Goal: Information Seeking & Learning: Learn about a topic

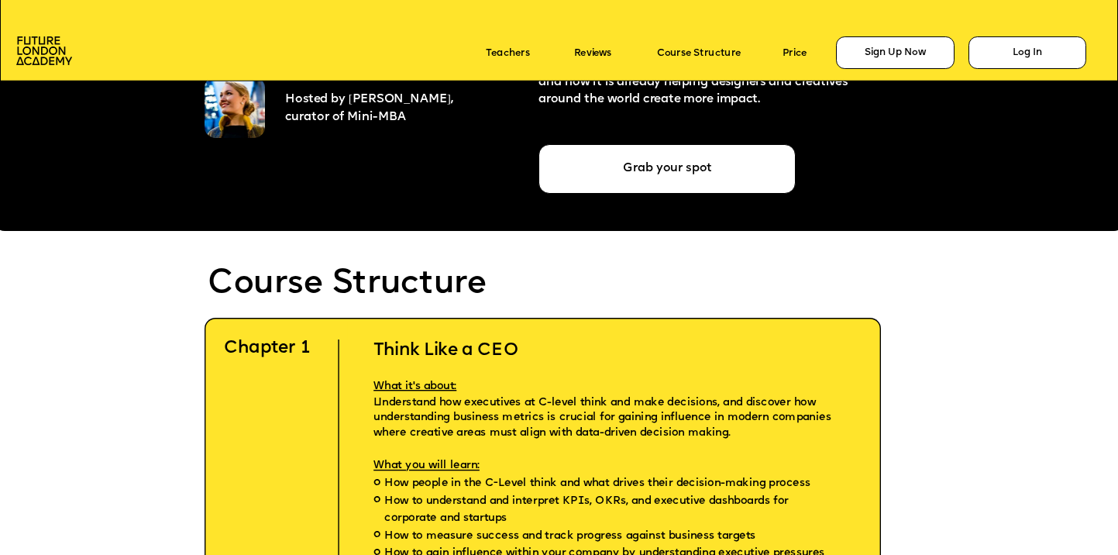
scroll to position [2766, 0]
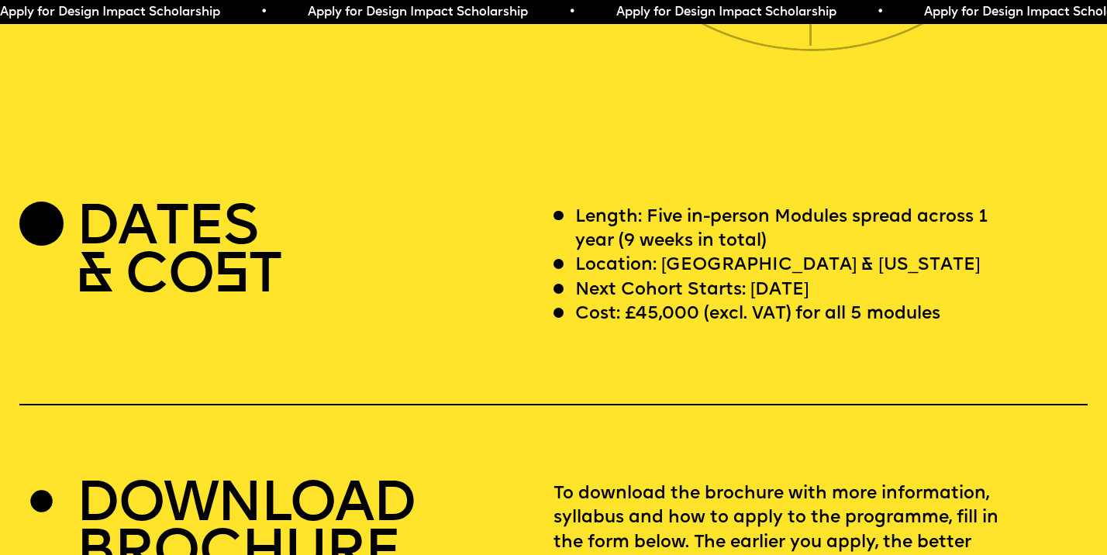
scroll to position [4698, 0]
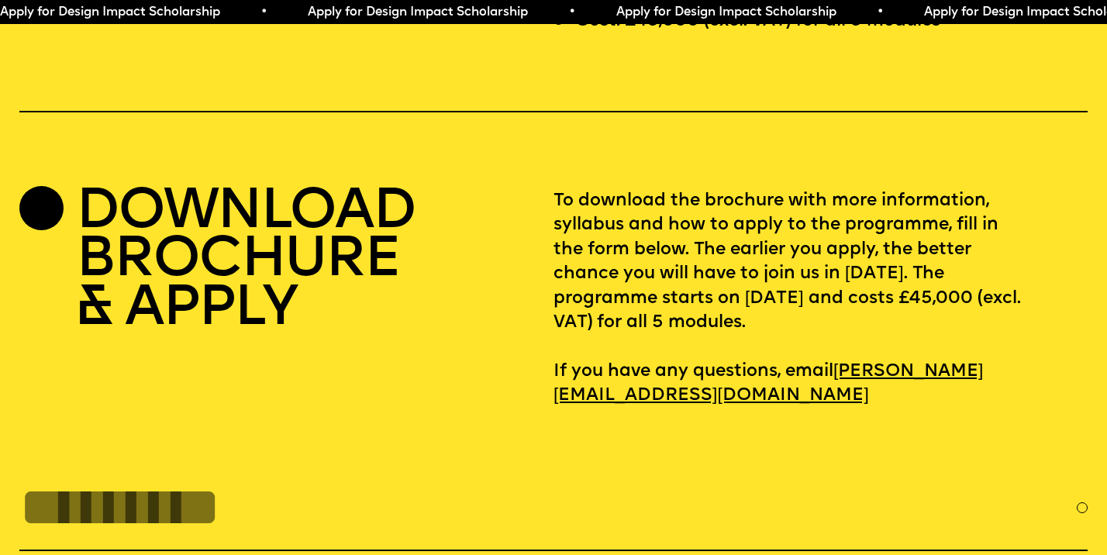
drag, startPoint x: 794, startPoint y: 370, endPoint x: 859, endPoint y: 380, distance: 65.9
click at [859, 380] on p "To download the brochure with more information, syllabus and how to apply to th…" at bounding box center [820, 298] width 534 height 219
click at [860, 380] on p "To download the brochure with more information, syllabus and how to apply to th…" at bounding box center [820, 298] width 534 height 219
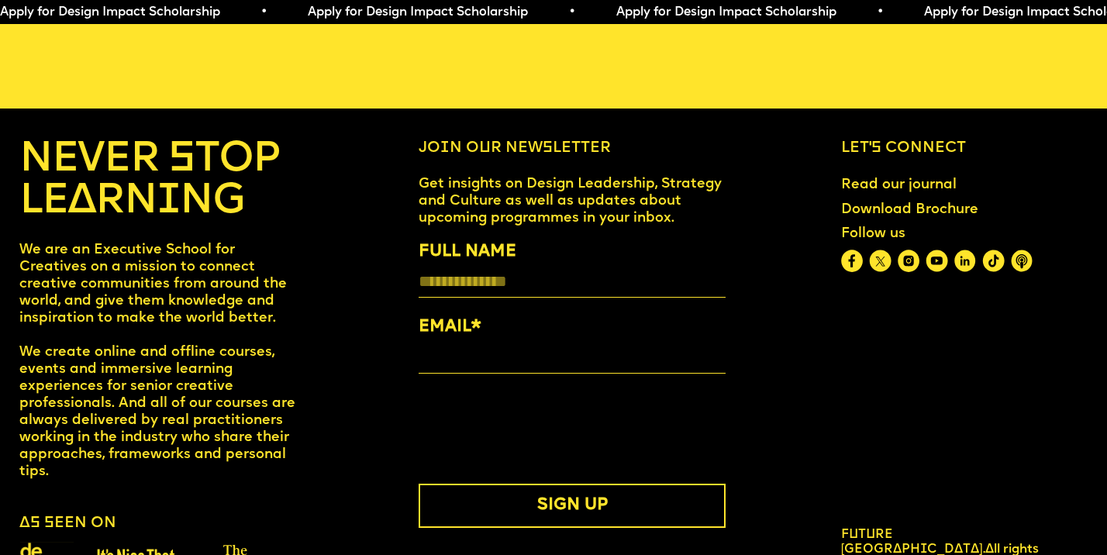
scroll to position [6346, 0]
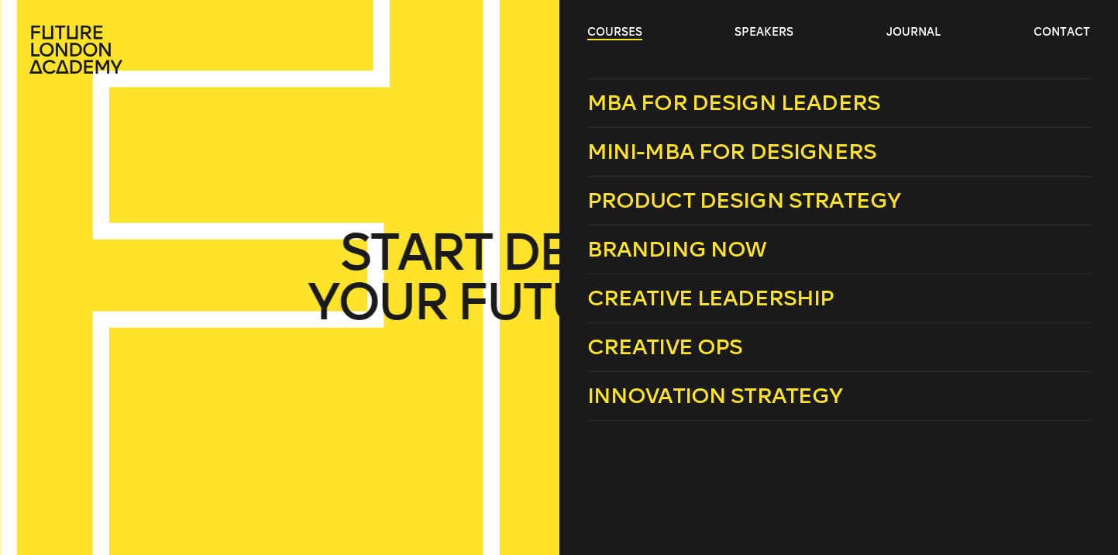
click at [601, 29] on link "courses" at bounding box center [614, 32] width 55 height 15
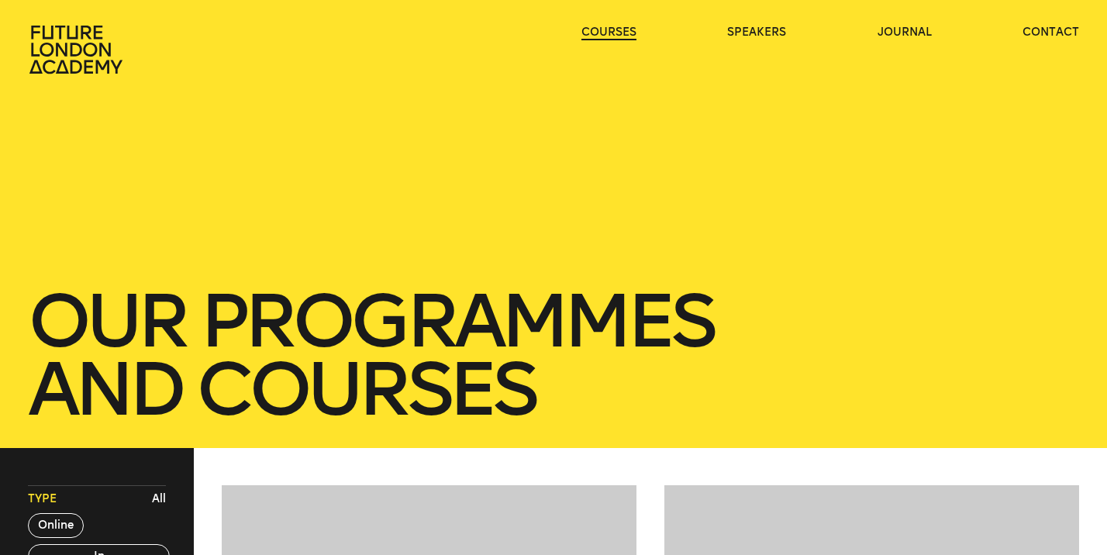
click at [601, 31] on link "courses" at bounding box center [608, 32] width 55 height 15
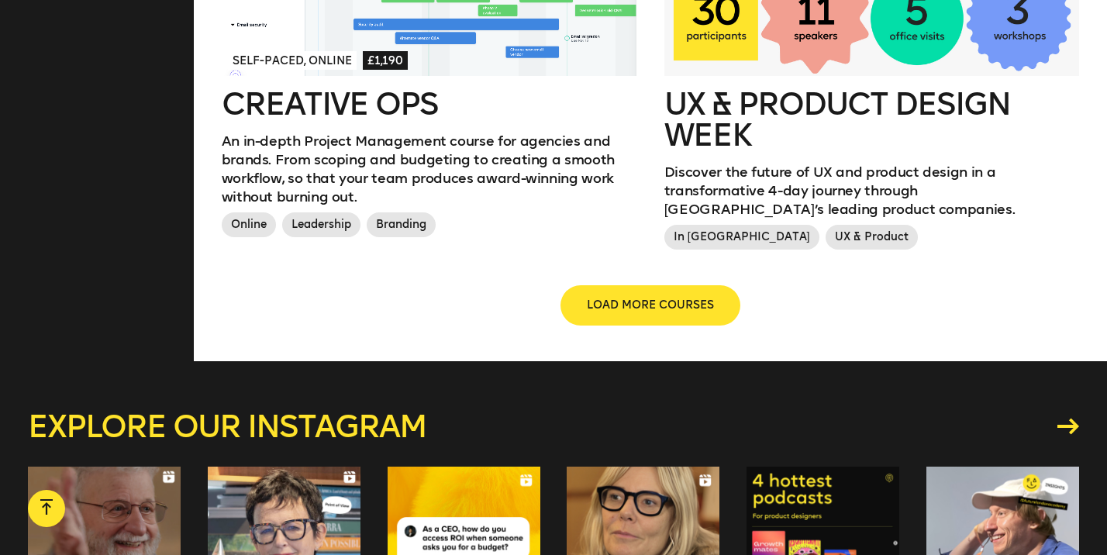
scroll to position [1918, 0]
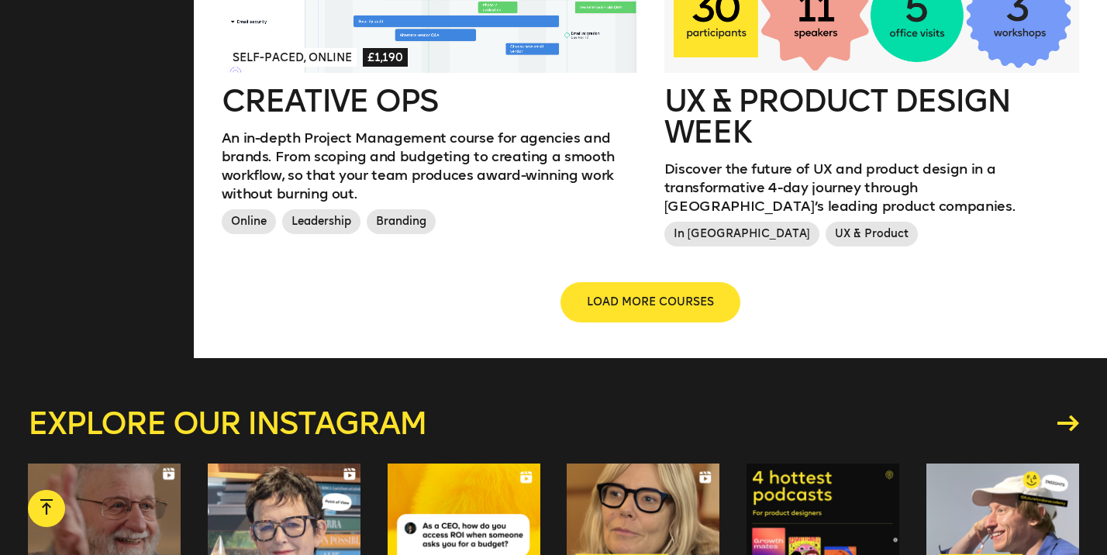
click at [611, 294] on span "LOAD MORE COURSES" at bounding box center [650, 301] width 127 height 15
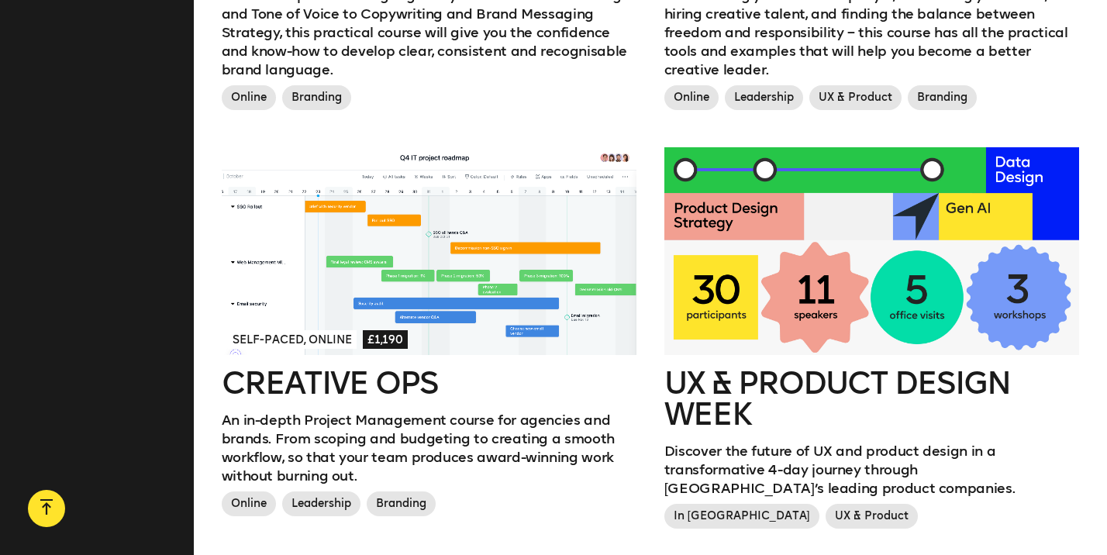
scroll to position [1871, 0]
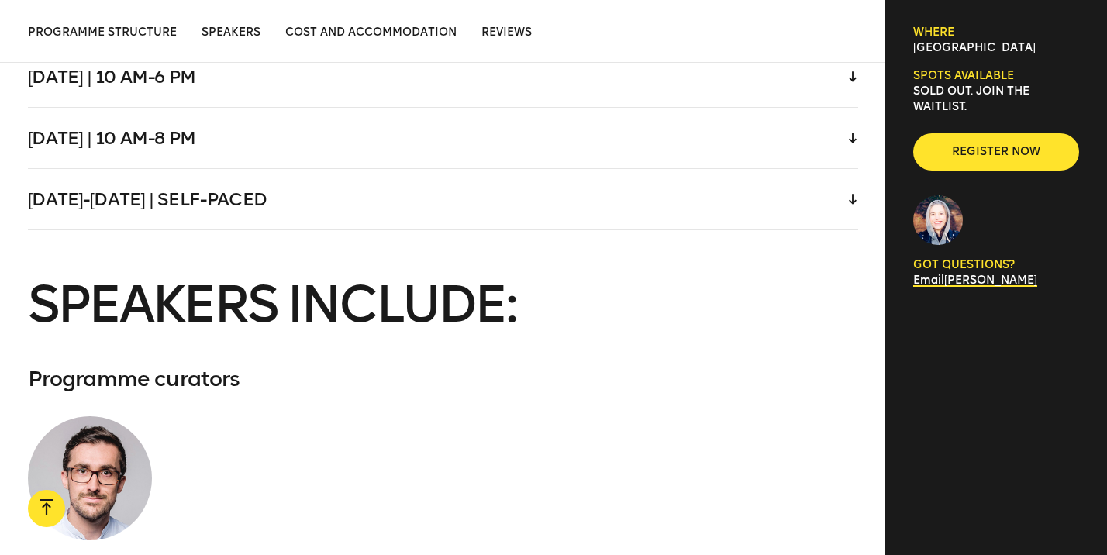
scroll to position [3662, 0]
